Goal: Task Accomplishment & Management: Use online tool/utility

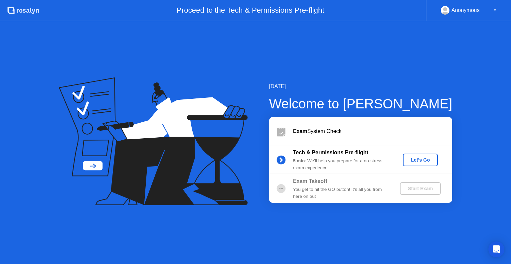
click at [415, 162] on div "Let's Go" at bounding box center [420, 159] width 30 height 5
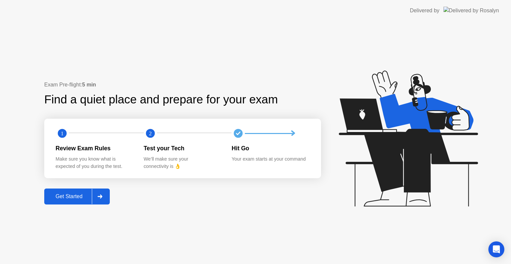
click at [66, 196] on div "Get Started" at bounding box center [69, 197] width 46 height 6
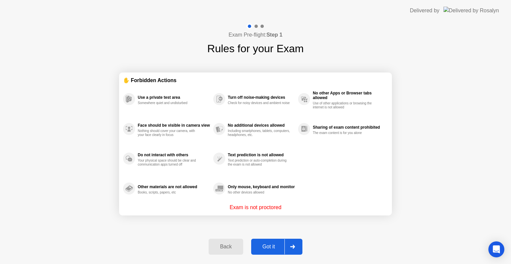
click at [268, 248] on div "Got it" at bounding box center [268, 247] width 31 height 6
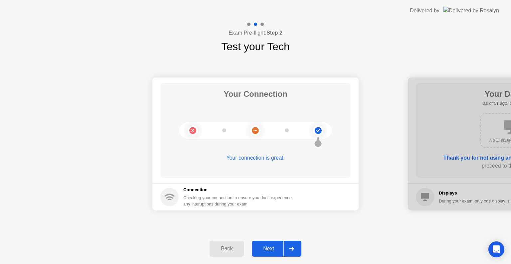
click at [269, 250] on div "Next" at bounding box center [269, 249] width 30 height 6
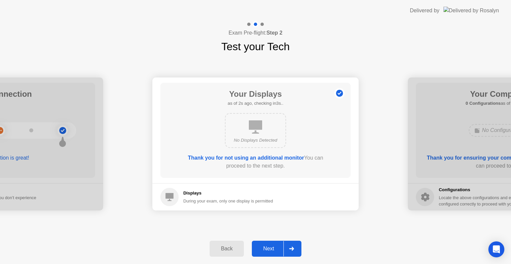
click at [268, 248] on div "Next" at bounding box center [269, 249] width 30 height 6
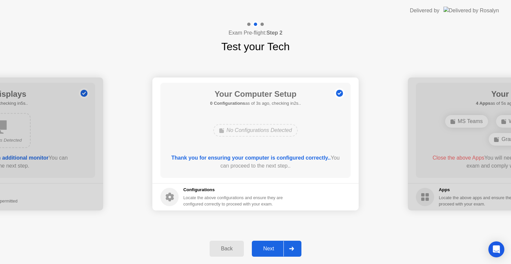
click at [269, 247] on div "Next" at bounding box center [269, 249] width 30 height 6
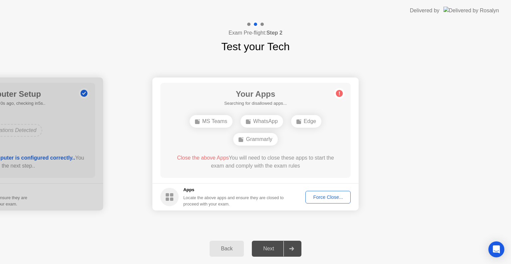
click at [329, 196] on div "Force Close..." at bounding box center [328, 197] width 41 height 5
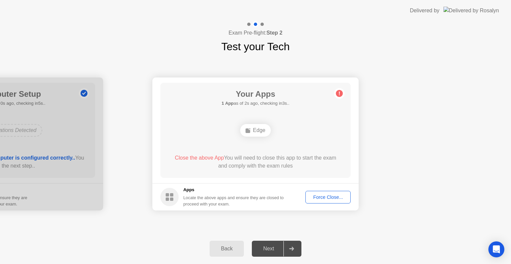
click at [323, 198] on div "Force Close..." at bounding box center [328, 197] width 41 height 5
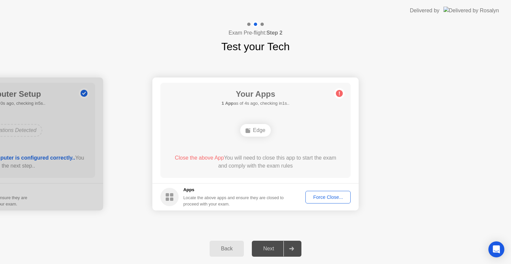
click at [206, 157] on span "Close the above App" at bounding box center [199, 158] width 49 height 6
click at [206, 158] on span "Close the above App" at bounding box center [199, 158] width 49 height 6
click at [190, 191] on h5 "Apps" at bounding box center [233, 190] width 101 height 7
click at [330, 198] on div "Force Close..." at bounding box center [328, 197] width 41 height 5
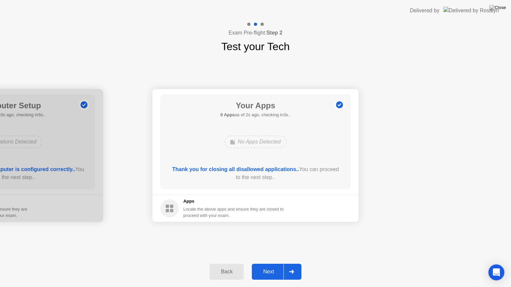
click at [267, 264] on div "Next" at bounding box center [269, 272] width 30 height 6
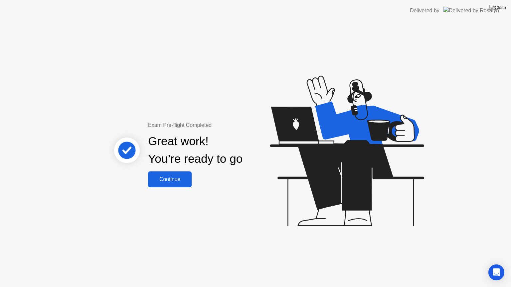
click at [174, 178] on div "Continue" at bounding box center [170, 180] width 40 height 6
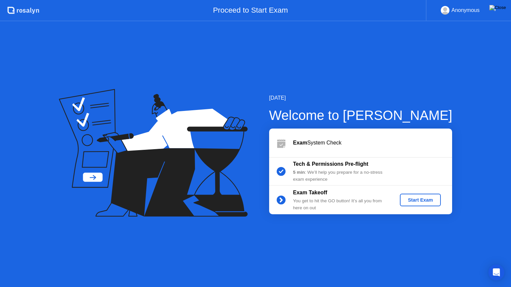
click at [504, 10] on img at bounding box center [497, 7] width 17 height 5
